Goal: Task Accomplishment & Management: Use online tool/utility

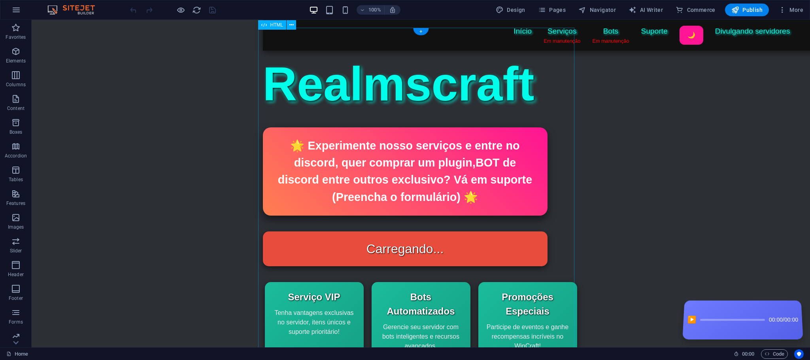
click at [319, 88] on div "Status do Bot Realmscraft Início Serviços Em manutenção Bots Em manutenção Supo…" at bounding box center [421, 304] width 316 height 553
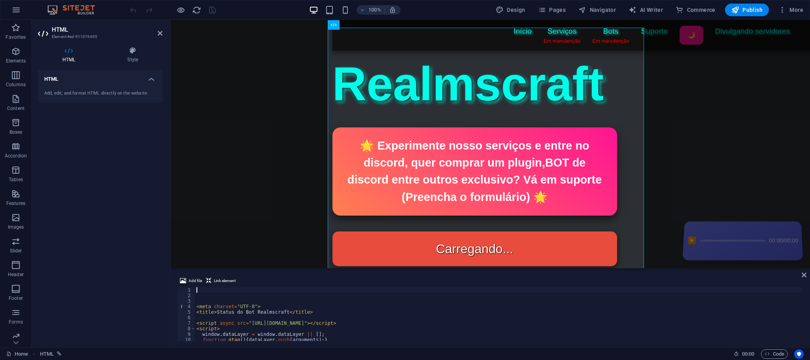
click at [100, 86] on div "Add, edit, and format HTML directly on the website." at bounding box center [100, 93] width 125 height 19
click at [299, 329] on div "< meta charset = "UTF-8" > < title > Status do Bot Realmscraft </ title > < scr…" at bounding box center [499, 319] width 608 height 65
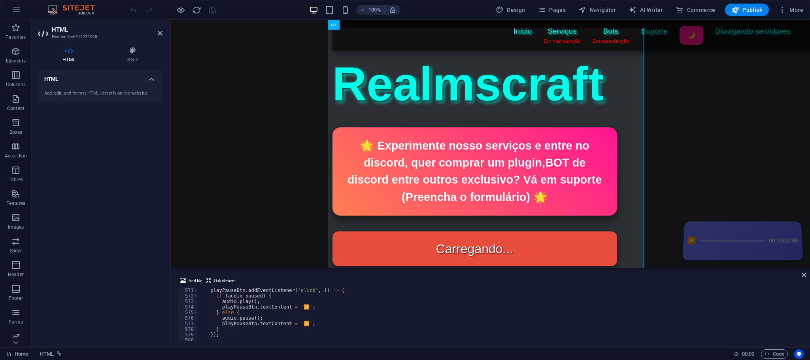
scroll to position [3217, 0]
click at [236, 299] on div "progress . addEventListener ( 'click' , ( e ) => { const progressWidth = progre…" at bounding box center [499, 317] width 605 height 65
type textarea "const clickX = e.offsetX;"
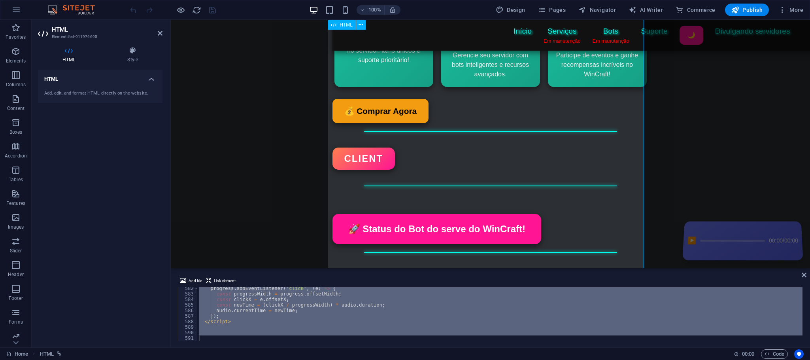
scroll to position [0, 0]
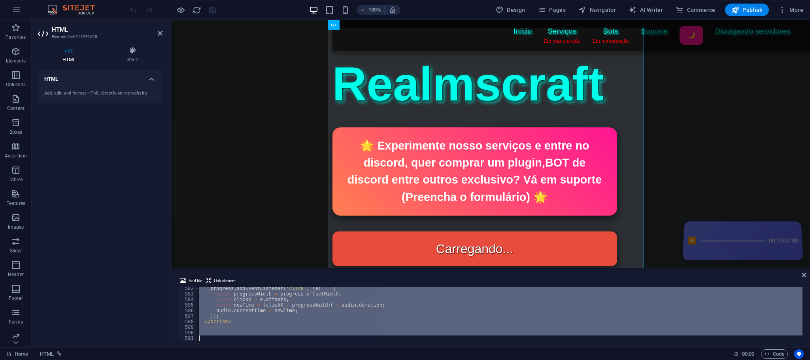
click at [308, 305] on div "progress . addEventListener ( 'click' , ( e ) => { const progressWidth = progre…" at bounding box center [499, 314] width 605 height 54
type textarea "const newTime = (clickX / progressWidth) * audio.duration;"
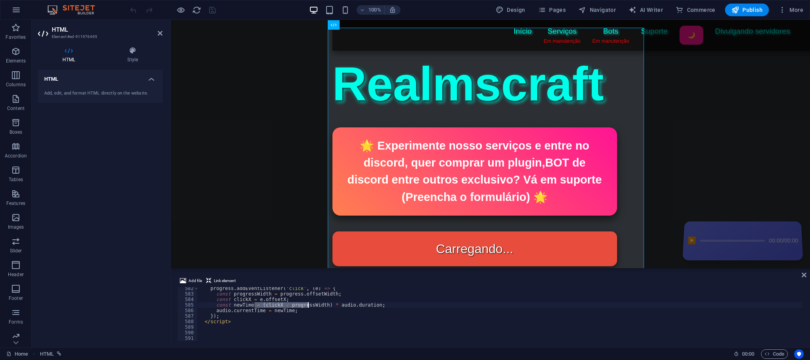
click at [308, 305] on div "progress . addEventListener ( 'click' , ( e ) => { const progressWidth = progre…" at bounding box center [499, 317] width 605 height 65
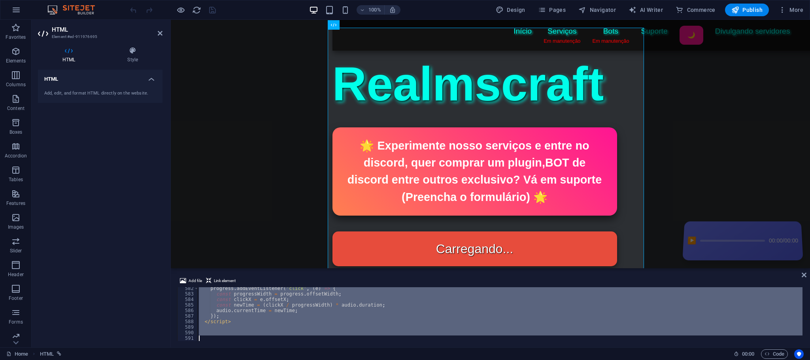
paste textarea
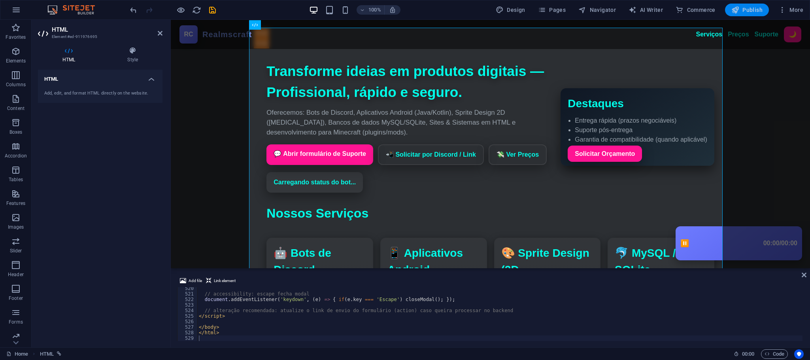
click at [736, 13] on icon "button" at bounding box center [735, 10] width 8 height 8
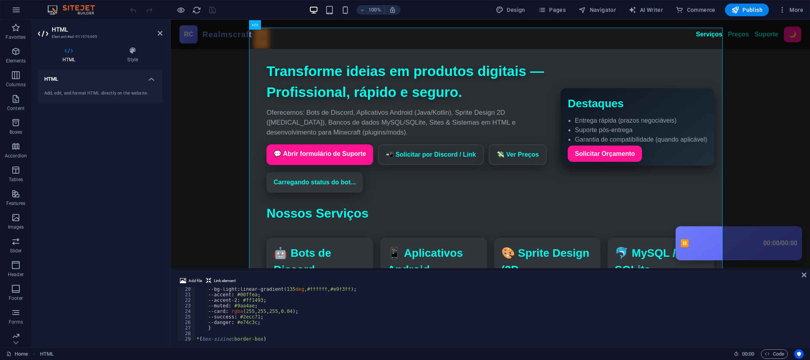
scroll to position [106, 0]
click at [300, 313] on div "--bg-light : linear-gradient( 135 deg , #ffffff , #e9f3ff ) ; --accent : #00ffe…" at bounding box center [519, 318] width 649 height 64
type textarea "--card: rgba(255,255,255,0.04);"
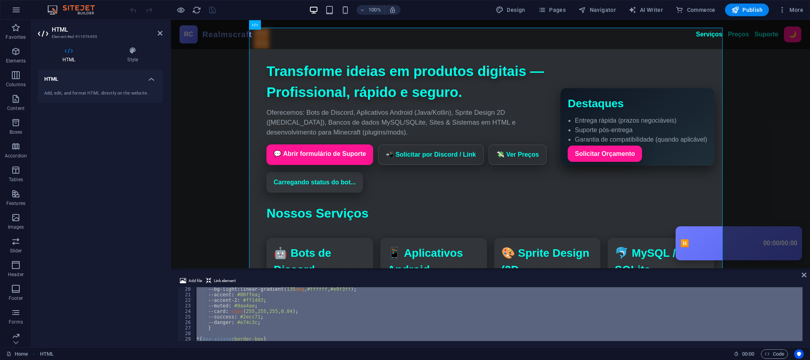
paste textarea
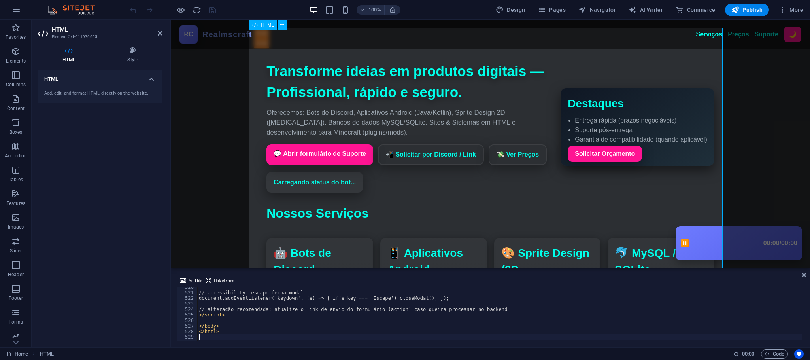
scroll to position [2875, 0]
click at [745, 9] on span "Publish" at bounding box center [746, 10] width 31 height 8
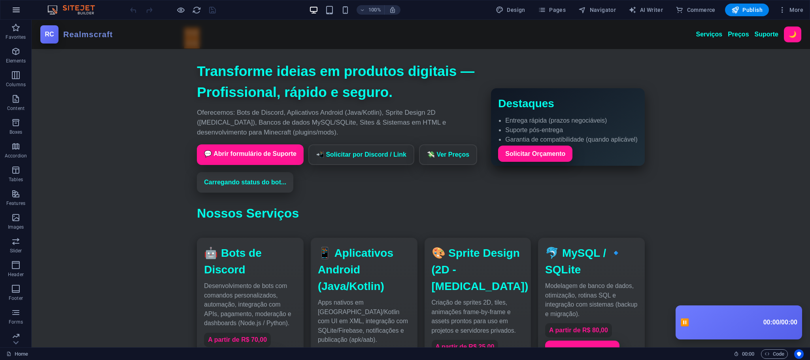
click at [24, 9] on button "button" at bounding box center [16, 9] width 19 height 19
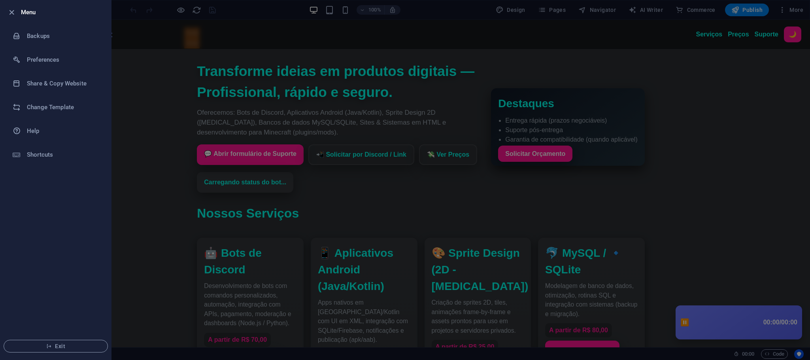
click at [224, 35] on div at bounding box center [405, 180] width 810 height 360
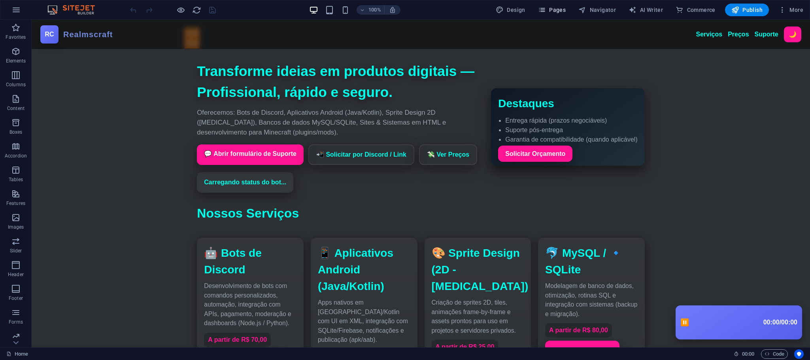
click at [546, 8] on icon "button" at bounding box center [542, 10] width 8 height 8
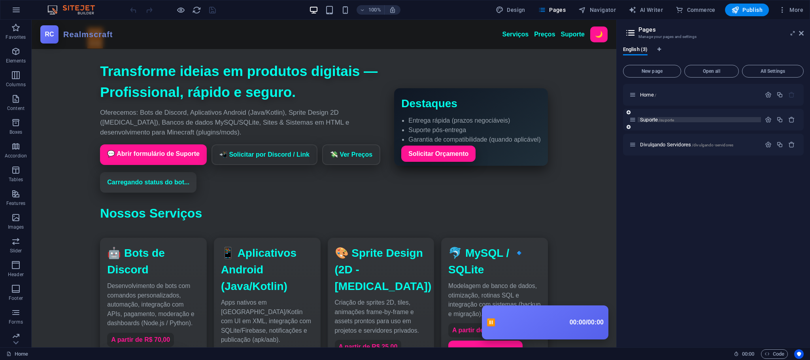
click at [648, 121] on span "Suporte /suporte" at bounding box center [657, 120] width 34 height 6
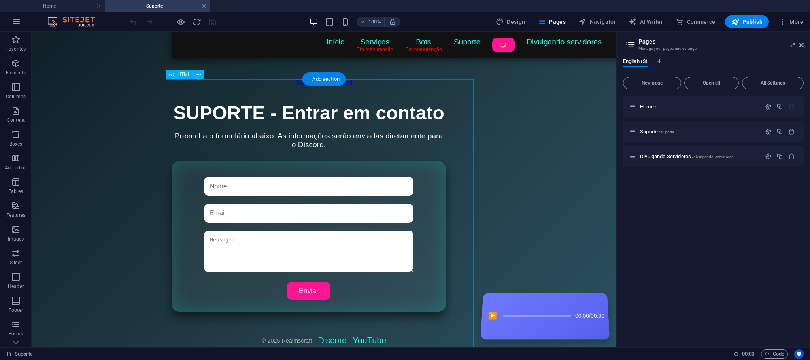
click at [378, 102] on div "Título da Página Início Serviços Em manutenção Bots Em manutenção Suporte 🌙 Div…" at bounding box center [324, 224] width 304 height 244
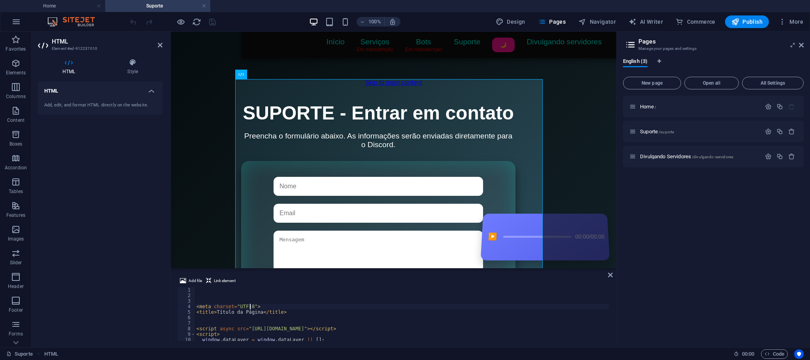
click at [310, 305] on div "< meta charset = "UTF-8" > < title > Título da Página </ title > < script async…" at bounding box center [402, 319] width 414 height 65
type textarea "<meta charset="UTF-8">"
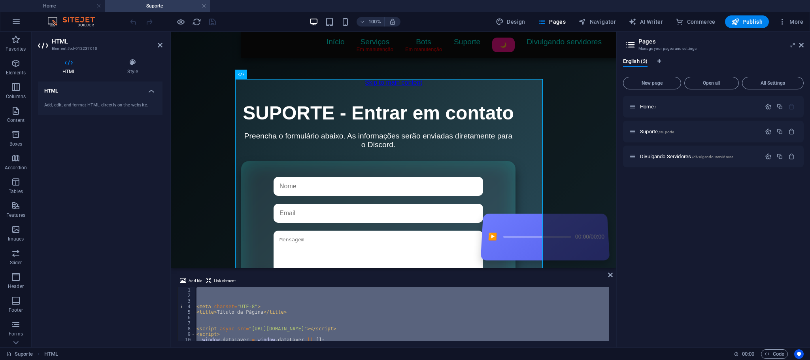
click at [288, 310] on div "< meta charset = "UTF-8" > < title > Título da Página </ title > < script async…" at bounding box center [402, 314] width 414 height 54
type textarea "<title>Título da Página</title>"
paste textarea
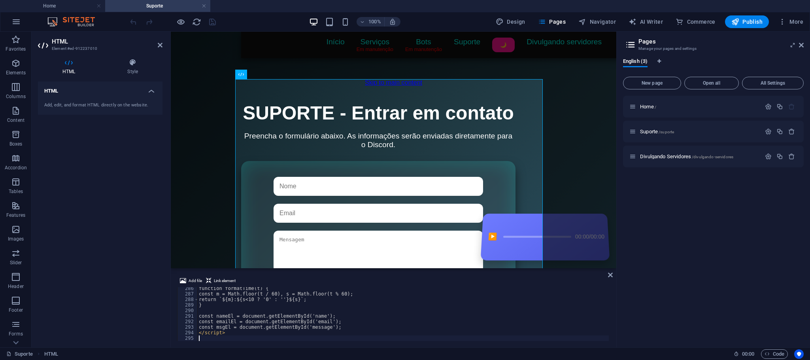
scroll to position [1579, 0]
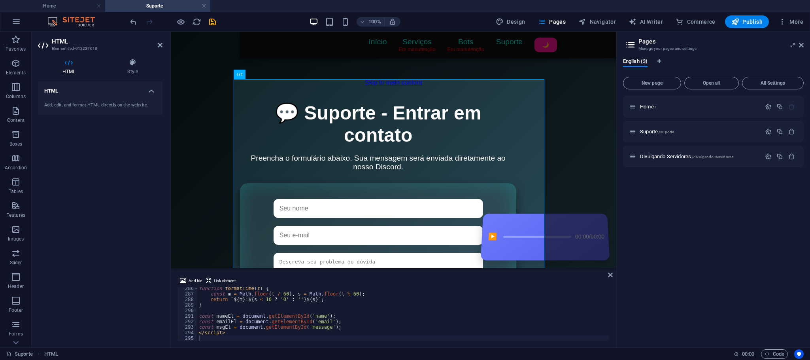
click at [189, 100] on body "Skip to main content Suporte | RealmsCraft Início Serviços Em manutenção Bots E…" at bounding box center [394, 200] width 446 height 336
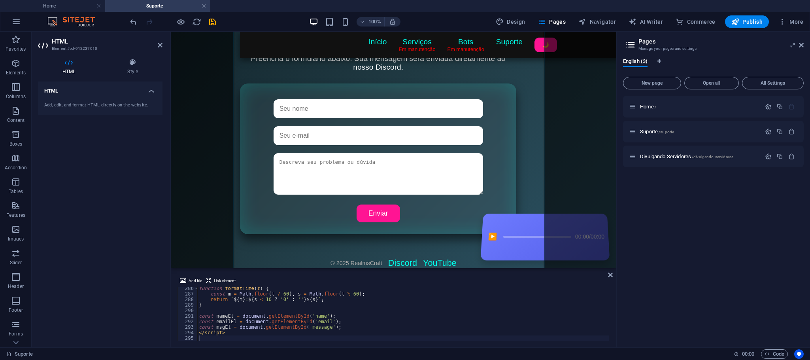
scroll to position [169, 0]
click at [329, 318] on div "function formatTime ( t ) { const m = Math . floor ( t / 60 ) , s = Math . floo…" at bounding box center [403, 317] width 412 height 65
type textarea "</script>"
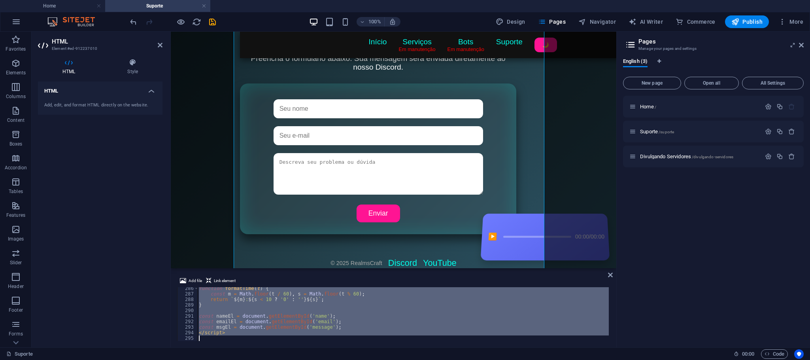
paste textarea
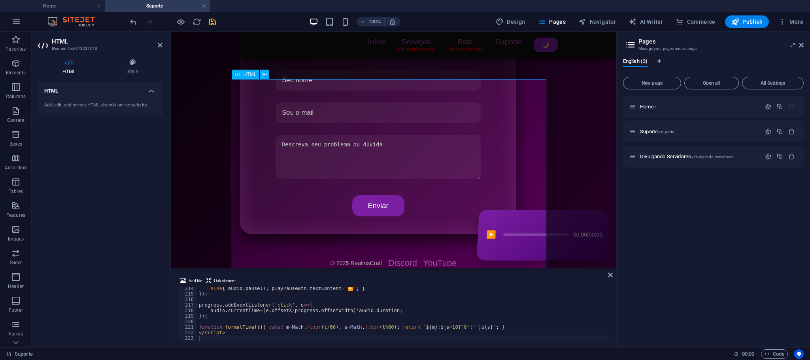
scroll to position [0, 0]
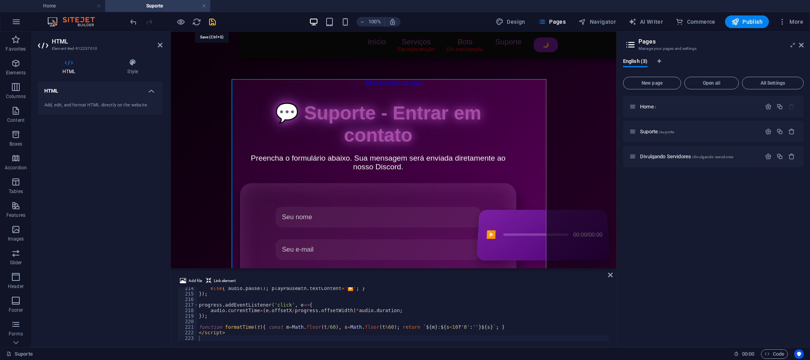
drag, startPoint x: 210, startPoint y: 20, endPoint x: 185, endPoint y: 15, distance: 26.2
click at [210, 20] on icon "save" at bounding box center [212, 21] width 9 height 9
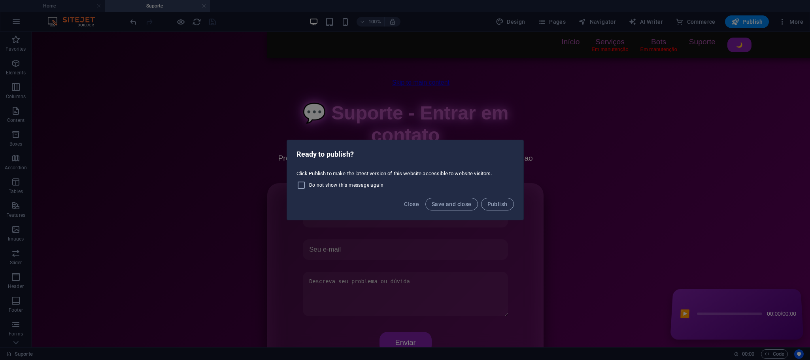
click at [506, 138] on div "Ready to publish? Click Publish to make the latest version of this website acce…" at bounding box center [405, 180] width 810 height 360
click at [333, 187] on span "Do not show this message again" at bounding box center [346, 185] width 75 height 6
click at [309, 187] on input "Do not show this message again" at bounding box center [303, 184] width 13 height 9
checkbox input "true"
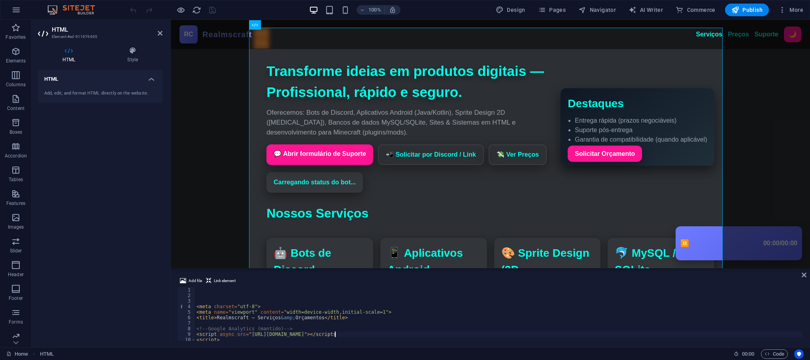
click at [336, 334] on div "< meta charset = "utf-8" > < meta name = "viewport" content = "width=device-wid…" at bounding box center [519, 319] width 649 height 64
type textarea "<script async src="https://www.googletagmanager.com/gtag/js?id=G-C7EGDS795J"></…"
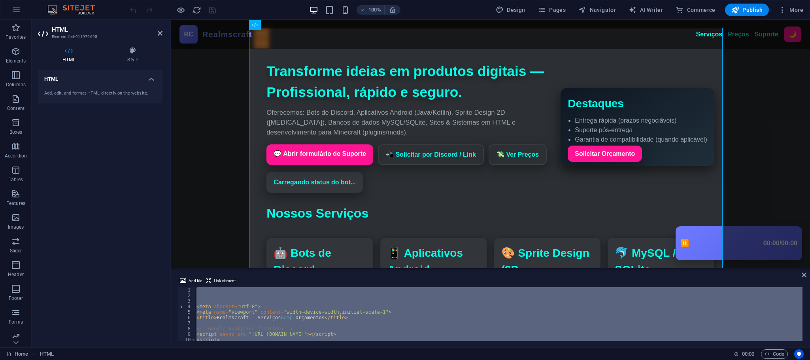
click at [353, 315] on div "< meta charset = "utf-8" > < meta name = "viewport" content = "width=device-wid…" at bounding box center [499, 314] width 608 height 54
type textarea "<meta name="viewport" content="width=device-width,initial-scale=1">"
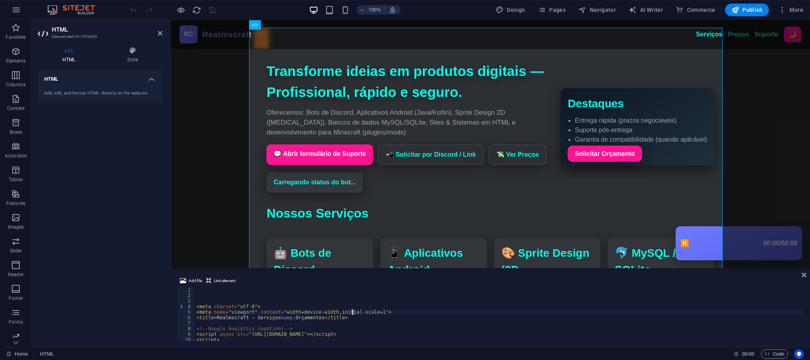
click at [353, 315] on div "< meta charset = "utf-8" > < meta name = "viewport" content = "width=device-wid…" at bounding box center [519, 319] width 649 height 64
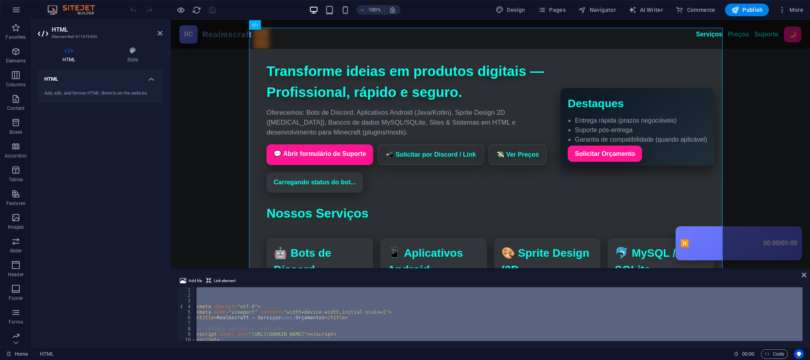
paste textarea
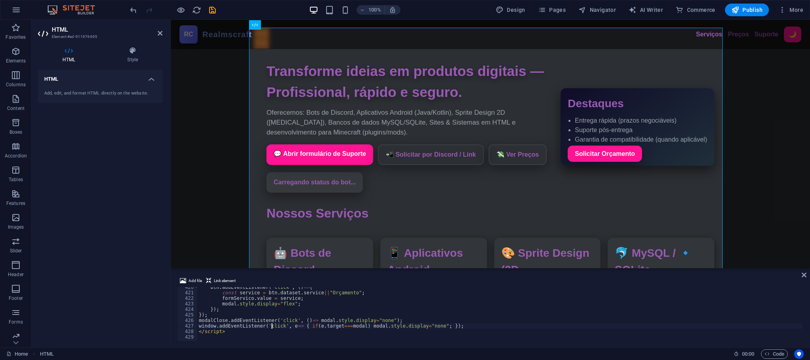
click at [272, 326] on div "btn . addEventListener ( 'click' , ( ) => { const service = btn . dataset . ser…" at bounding box center [516, 316] width 639 height 64
type textarea "</script>"
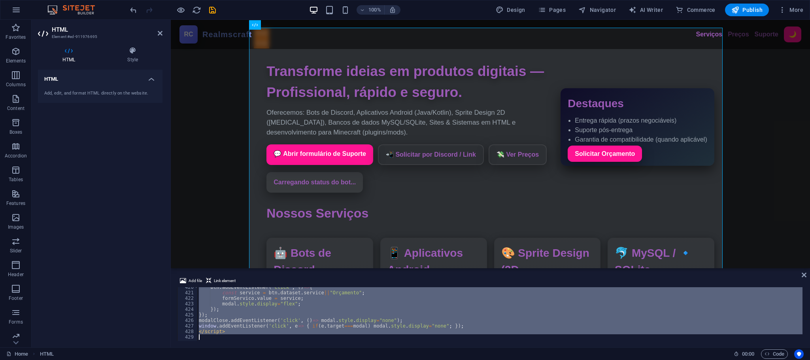
paste textarea
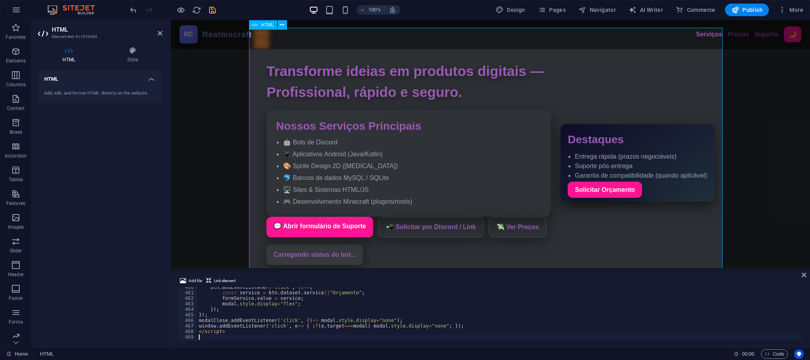
scroll to position [59, 0]
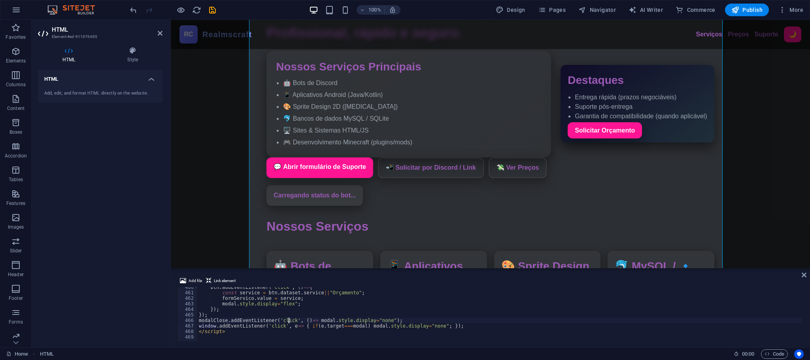
click at [289, 319] on div "btn . addEventListener ( 'click' , ( ) => { const service = btn . dataset . ser…" at bounding box center [516, 316] width 639 height 64
type textarea "</script>"
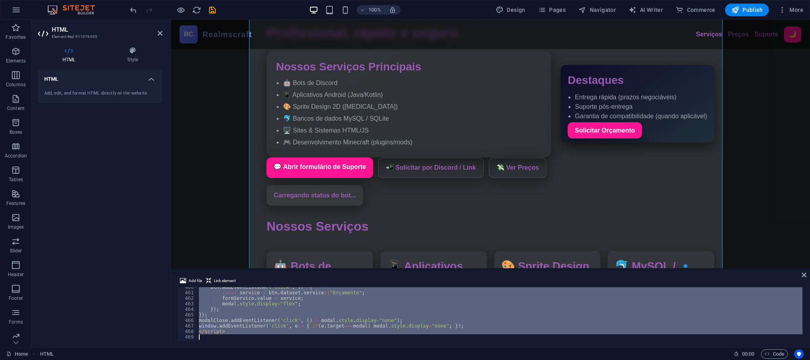
paste textarea
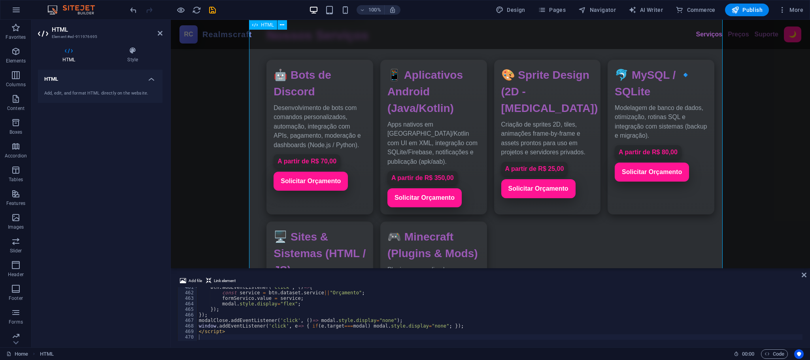
scroll to position [0, 0]
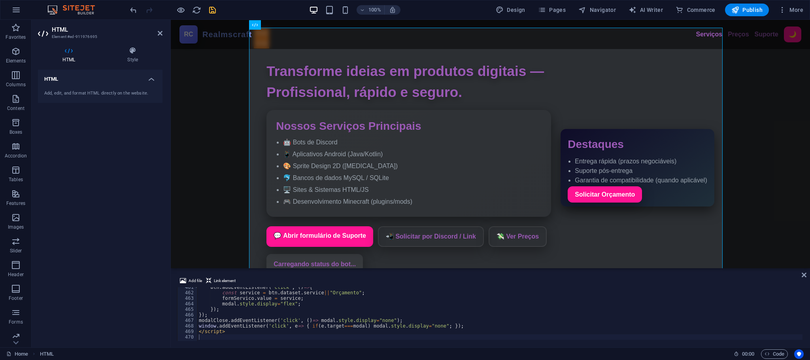
click at [215, 11] on icon "save" at bounding box center [212, 10] width 9 height 9
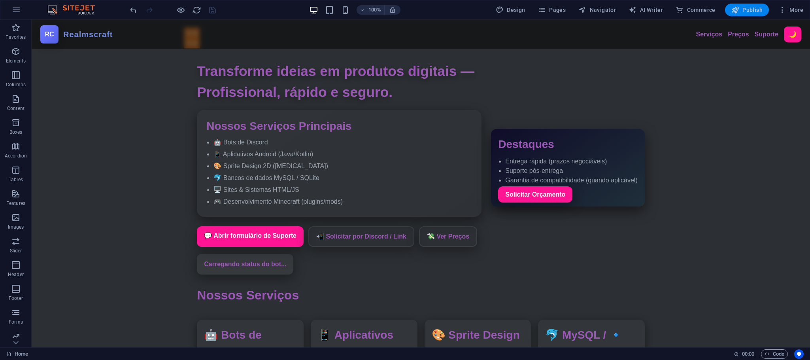
click at [746, 4] on button "Publish" at bounding box center [747, 10] width 44 height 13
